Goal: Transaction & Acquisition: Download file/media

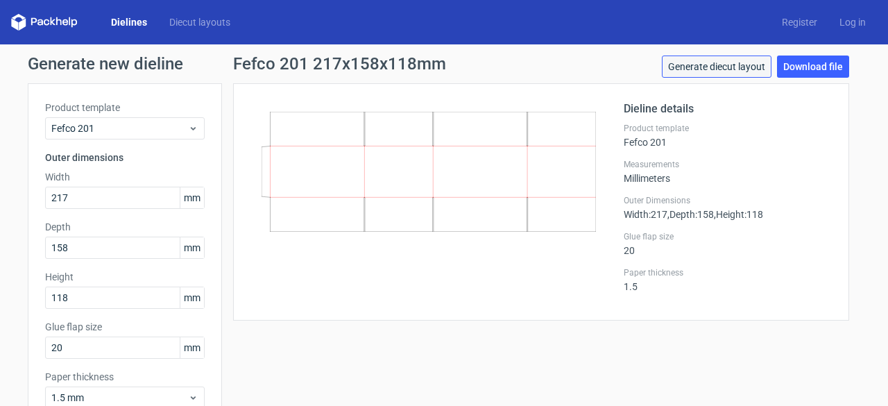
click at [694, 63] on link "Generate diecut layout" at bounding box center [717, 67] width 110 height 22
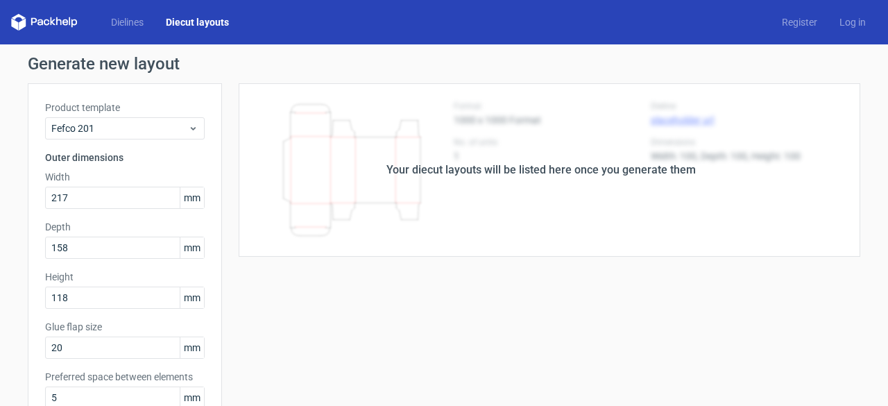
click at [640, 177] on div "Your diecut layouts will be listed here once you generate them" at bounding box center [542, 170] width 310 height 17
click at [596, 164] on div "Your diecut layouts will be listed here once you generate them" at bounding box center [542, 170] width 310 height 17
click at [451, 194] on div "Your diecut layouts will be listed here once you generate them" at bounding box center [541, 169] width 638 height 173
click at [129, 14] on div "Dielines Diecut layouts" at bounding box center [125, 22] width 229 height 17
click at [132, 19] on link "Dielines" at bounding box center [127, 22] width 55 height 14
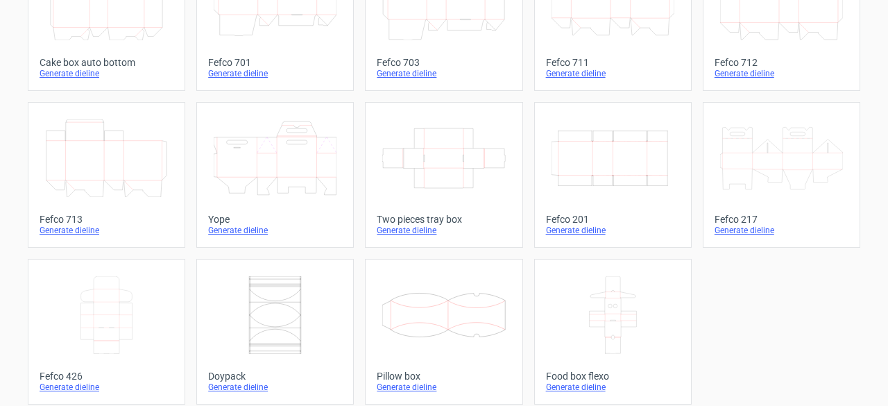
scroll to position [452, 0]
click at [577, 224] on div "Generate dieline" at bounding box center [613, 229] width 134 height 11
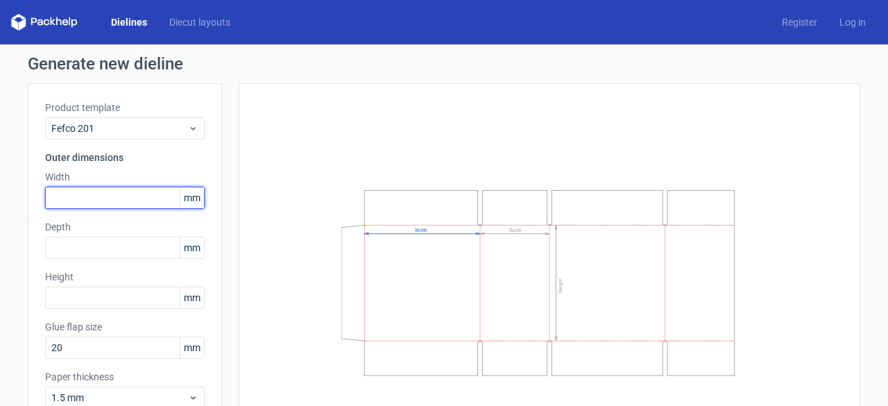
click at [139, 202] on input "text" at bounding box center [125, 198] width 160 height 22
type input "217"
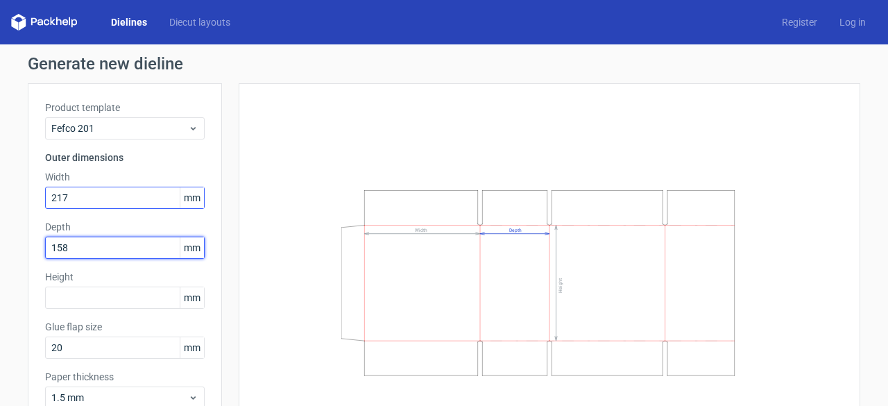
type input "158"
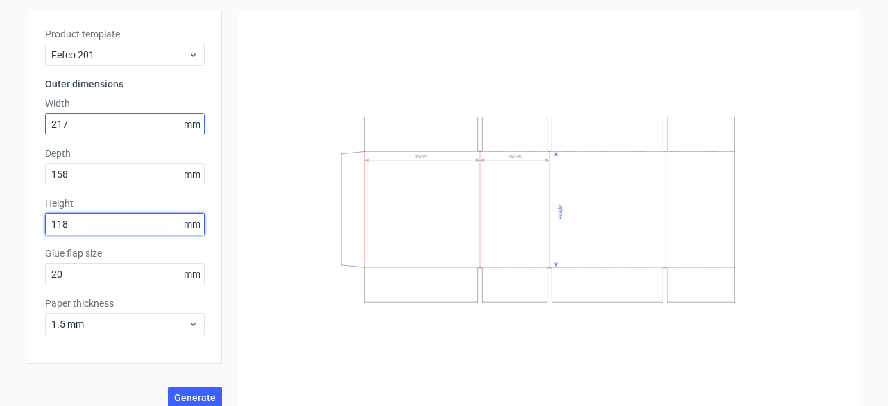
scroll to position [86, 0]
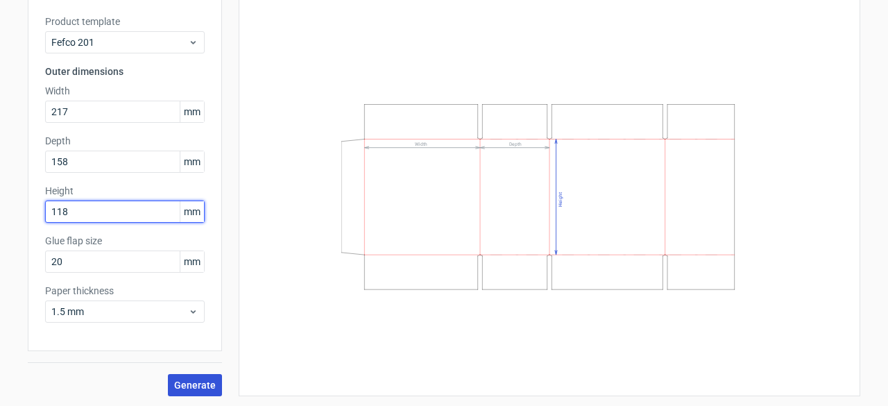
type input "118"
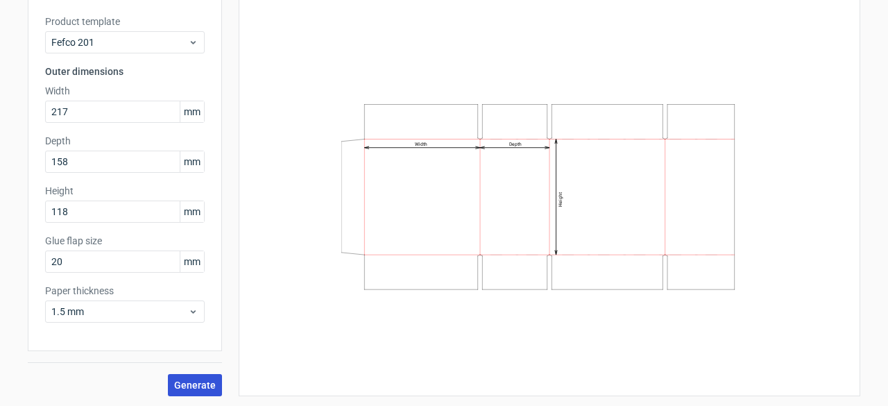
click at [189, 375] on button "Generate" at bounding box center [195, 385] width 54 height 22
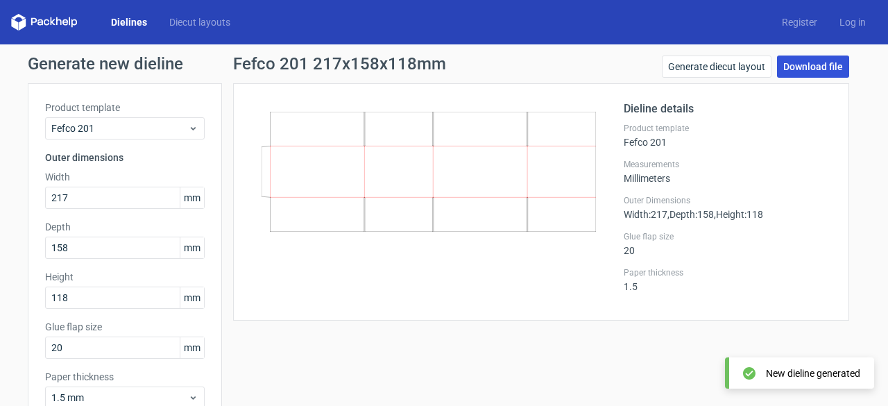
click at [810, 65] on link "Download file" at bounding box center [813, 67] width 72 height 22
